Goal: Navigation & Orientation: Find specific page/section

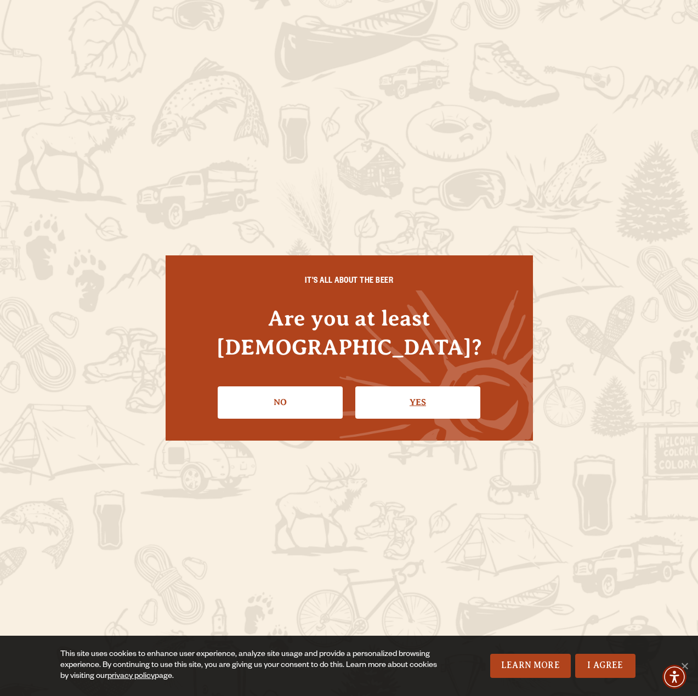
click at [427, 392] on link "Yes" at bounding box center [417, 402] width 125 height 32
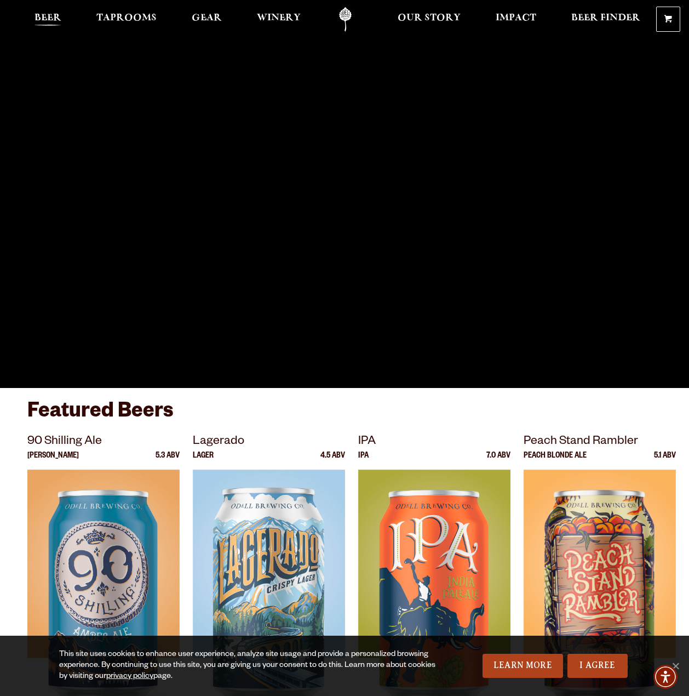
click at [36, 20] on span "Beer" at bounding box center [48, 18] width 27 height 9
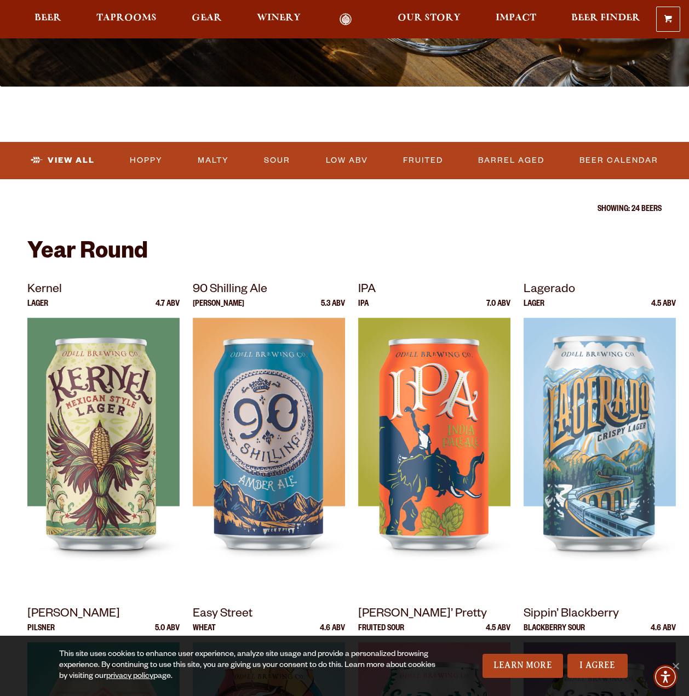
scroll to position [274, 0]
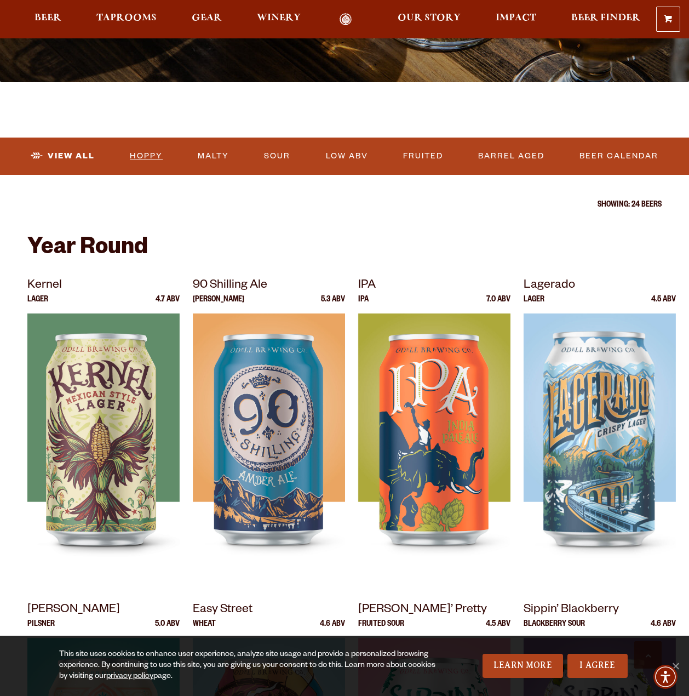
click at [155, 154] on link "Hoppy" at bounding box center [147, 156] width 42 height 25
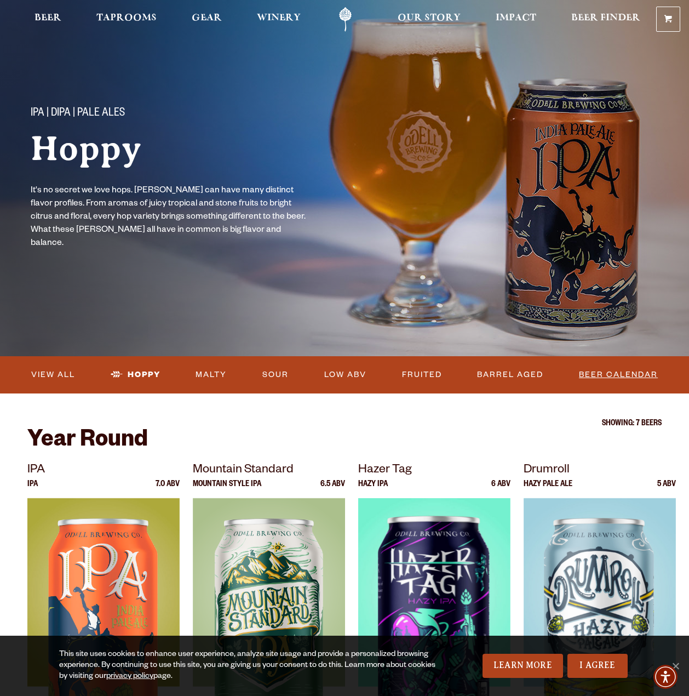
click at [607, 374] on link "Beer Calendar" at bounding box center [619, 374] width 88 height 25
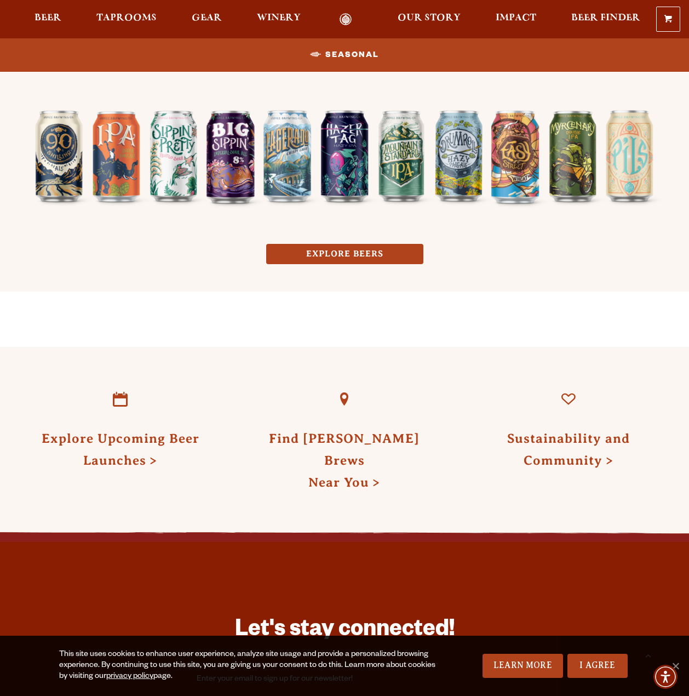
scroll to position [1041, 0]
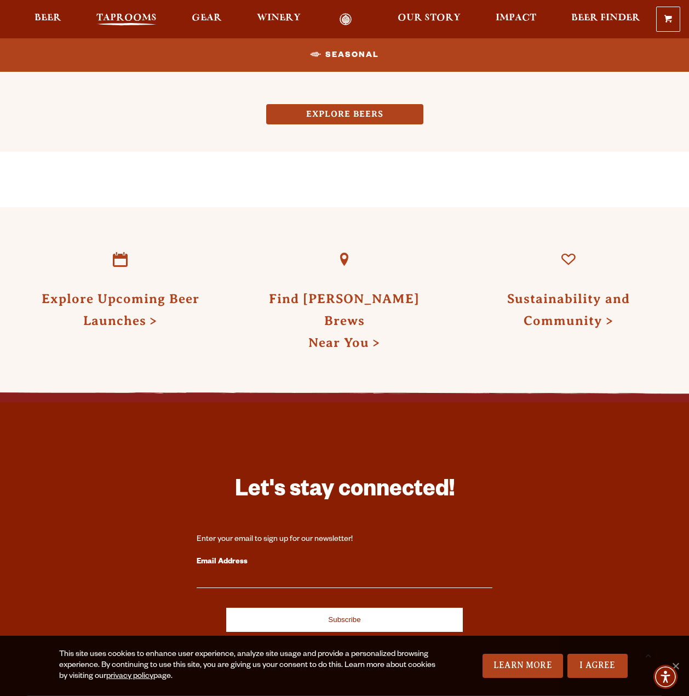
click at [123, 14] on span "Taprooms" at bounding box center [126, 18] width 60 height 9
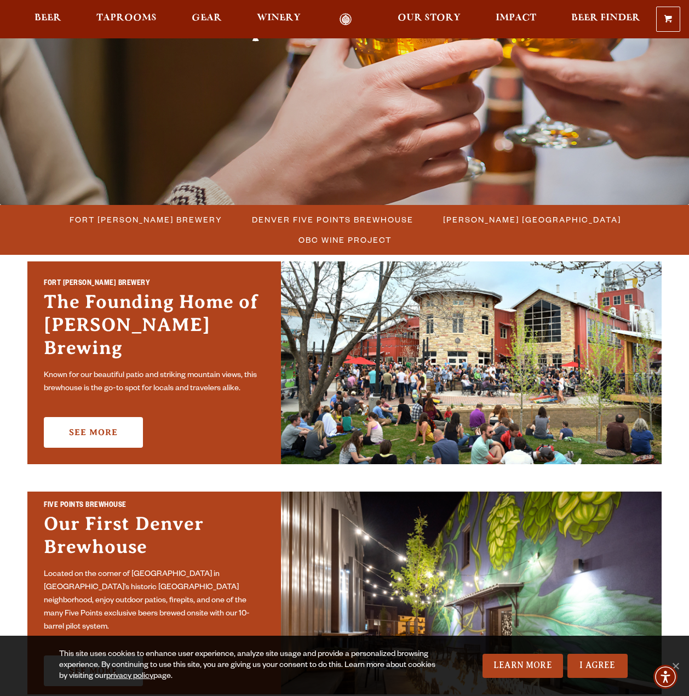
scroll to position [219, 0]
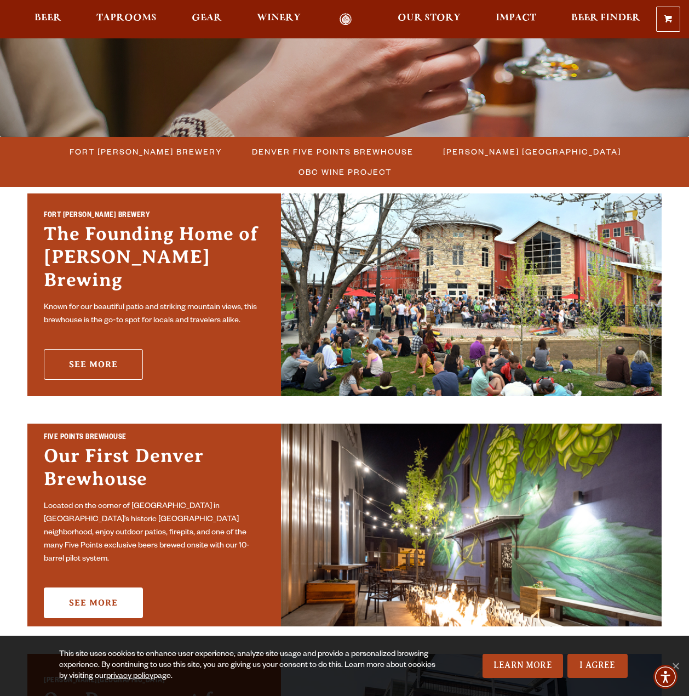
click at [105, 351] on link "See More" at bounding box center [93, 364] width 99 height 31
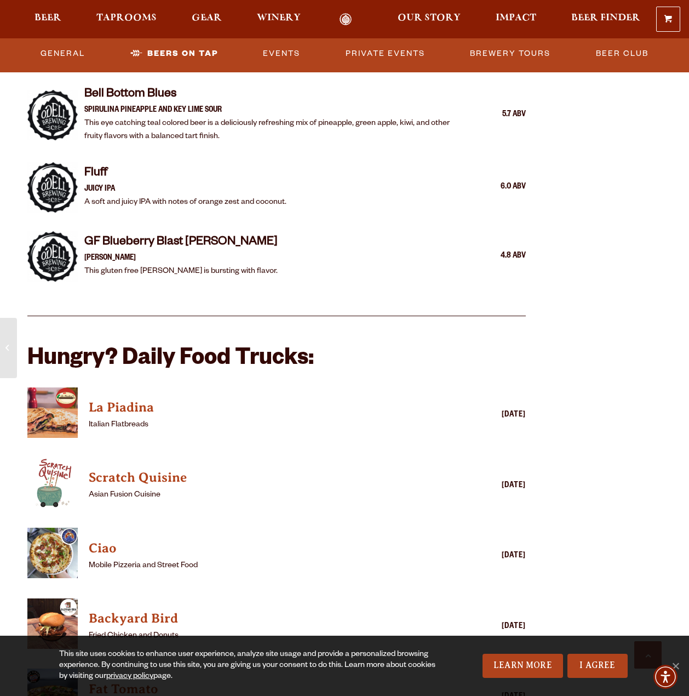
scroll to position [2247, 0]
